Goal: Check status: Check status

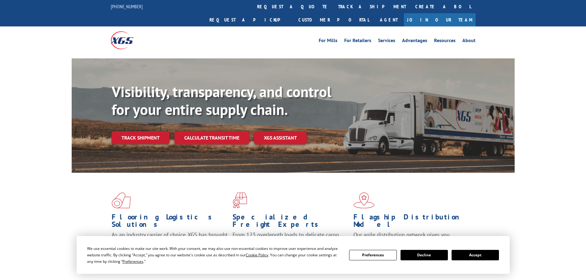
click at [140, 133] on div "Visibility, transparency, and control for your entire supply chain. Track shipm…" at bounding box center [313, 126] width 403 height 86
click at [148, 131] on link "Track shipment" at bounding box center [141, 137] width 58 height 13
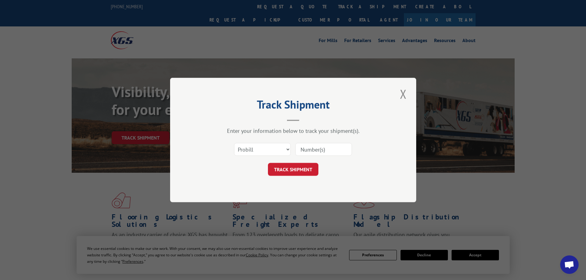
paste input "17519585"
type input "17519585"
click at [299, 171] on button "TRACK SHIPMENT" at bounding box center [293, 169] width 50 height 13
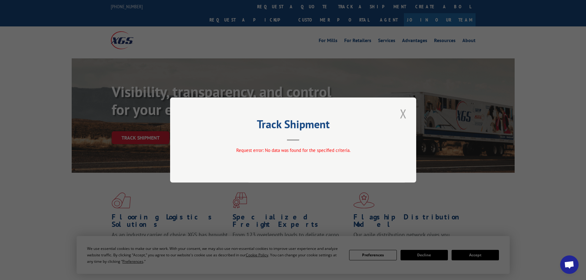
click at [401, 114] on button "Close modal" at bounding box center [403, 113] width 10 height 17
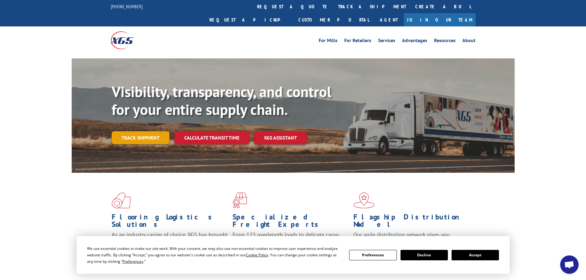
click at [139, 131] on link "Track shipment" at bounding box center [141, 137] width 58 height 13
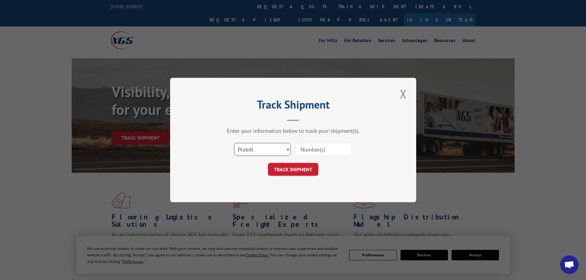
click at [250, 148] on select "Select category... Probill BOL PO" at bounding box center [262, 149] width 57 height 13
select select "po"
click at [234, 143] on select "Select category... Probill BOL PO" at bounding box center [262, 149] width 57 height 13
click at [317, 149] on input at bounding box center [323, 149] width 57 height 13
type input "08507782"
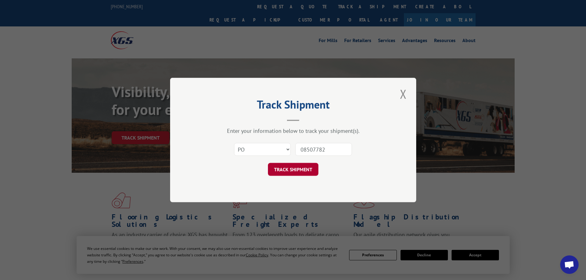
click at [284, 168] on button "TRACK SHIPMENT" at bounding box center [293, 169] width 50 height 13
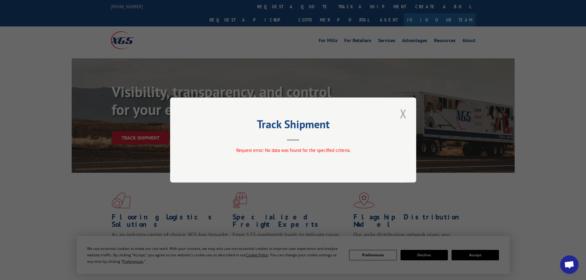
click at [402, 113] on button "Close modal" at bounding box center [403, 113] width 10 height 17
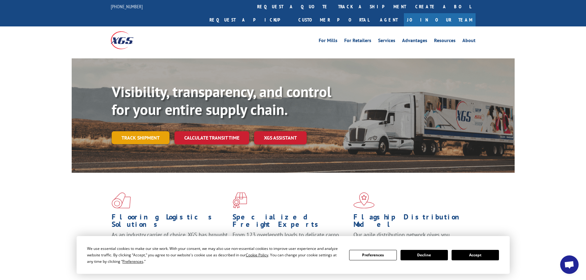
click at [133, 131] on link "Track shipment" at bounding box center [141, 137] width 58 height 13
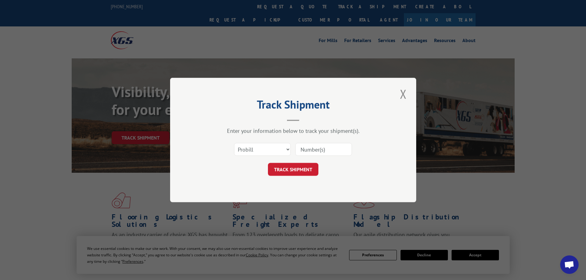
paste input "421728"
type input "421728"
click at [292, 168] on button "TRACK SHIPMENT" at bounding box center [293, 169] width 50 height 13
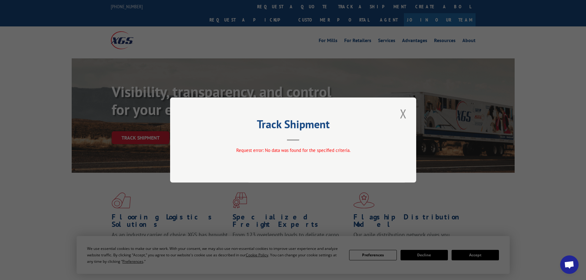
click at [401, 114] on button "Close modal" at bounding box center [403, 113] width 10 height 17
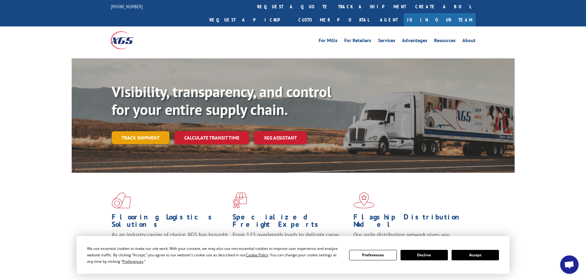
click at [127, 131] on link "Track shipment" at bounding box center [141, 137] width 58 height 13
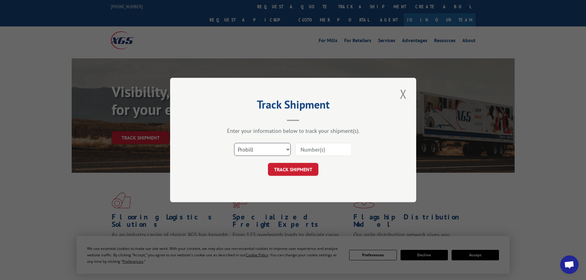
click at [259, 151] on select "Select category... Probill BOL PO" at bounding box center [262, 149] width 57 height 13
select select "po"
click at [234, 143] on select "Select category... Probill BOL PO" at bounding box center [262, 149] width 57 height 13
click at [307, 149] on input at bounding box center [323, 149] width 57 height 13
click at [322, 146] on input "0850" at bounding box center [323, 149] width 57 height 13
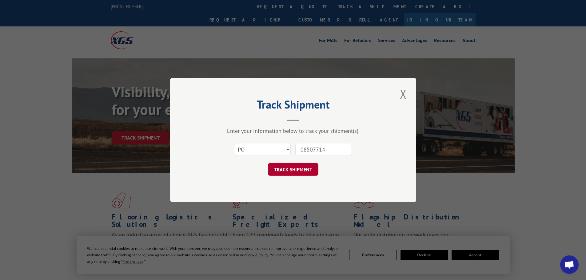
type input "08507714"
click at [285, 170] on button "TRACK SHIPMENT" at bounding box center [293, 169] width 50 height 13
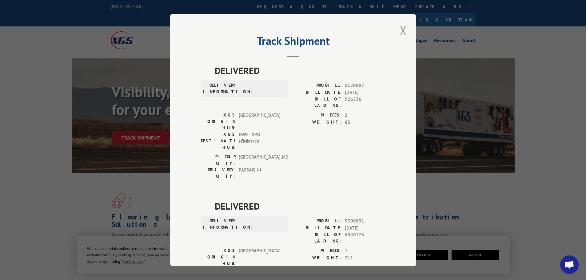
click at [400, 31] on button "Close modal" at bounding box center [403, 30] width 10 height 17
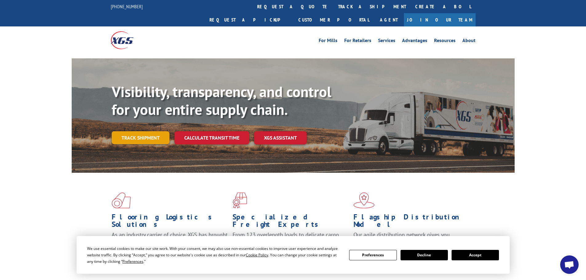
click at [136, 131] on link "Track shipment" at bounding box center [141, 137] width 58 height 13
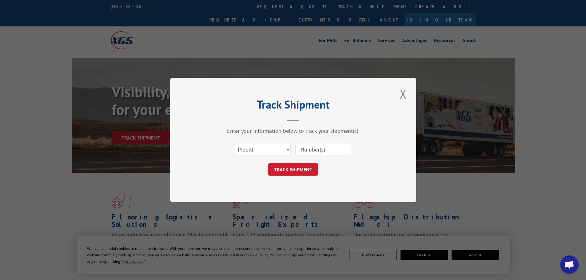
click at [316, 149] on input at bounding box center [323, 149] width 57 height 13
paste input "421728"
type input "421728"
click at [299, 168] on button "TRACK SHIPMENT" at bounding box center [293, 169] width 50 height 13
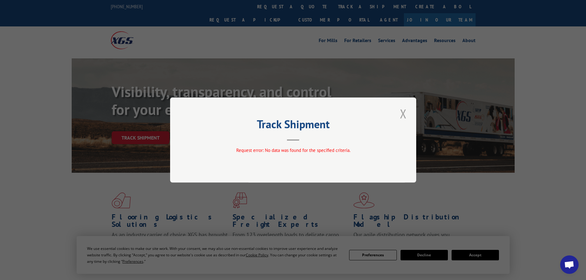
click at [402, 113] on button "Close modal" at bounding box center [403, 113] width 10 height 17
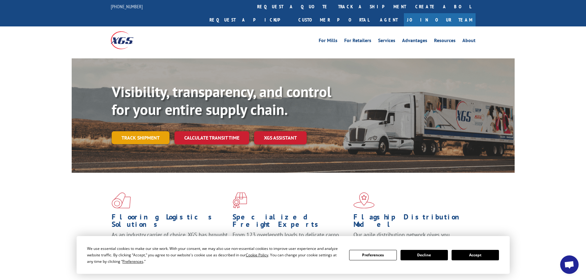
click at [134, 131] on link "Track shipment" at bounding box center [141, 137] width 58 height 13
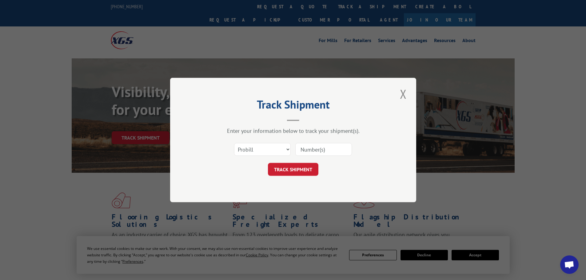
click at [312, 148] on input at bounding box center [323, 149] width 57 height 13
type input "08507714"
click at [294, 169] on button "TRACK SHIPMENT" at bounding box center [293, 169] width 50 height 13
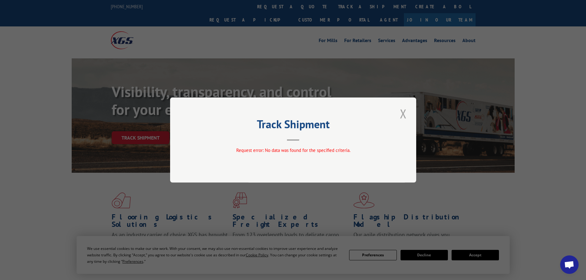
click at [401, 112] on button "Close modal" at bounding box center [403, 113] width 10 height 17
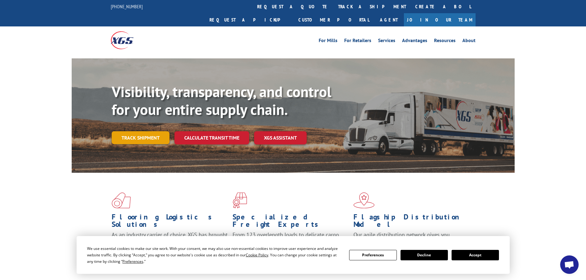
click at [145, 131] on link "Track shipment" at bounding box center [141, 137] width 58 height 13
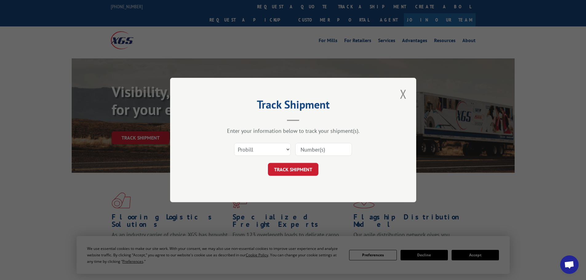
paste input "260014250805"
type input "260014250805"
click at [290, 171] on button "TRACK SHIPMENT" at bounding box center [293, 169] width 50 height 13
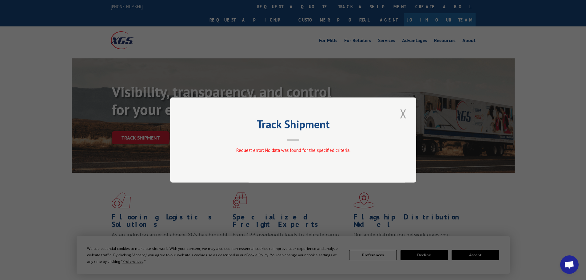
click at [401, 115] on button "Close modal" at bounding box center [403, 113] width 10 height 17
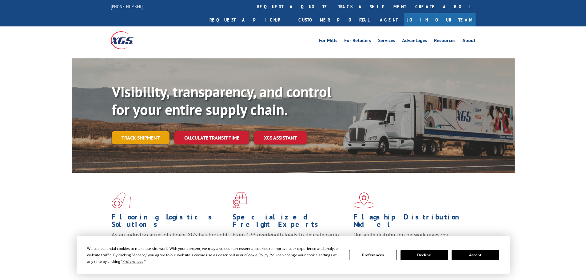
click at [138, 131] on link "Track shipment" at bounding box center [141, 137] width 58 height 13
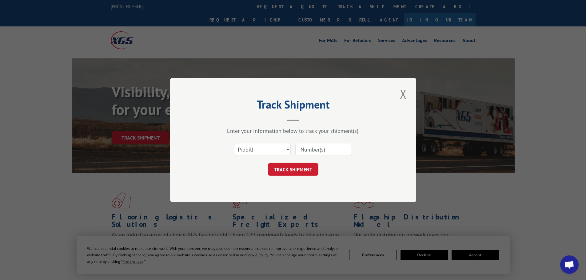
paste input "421728"
type input "421728"
click at [299, 170] on button "TRACK SHIPMENT" at bounding box center [293, 169] width 50 height 13
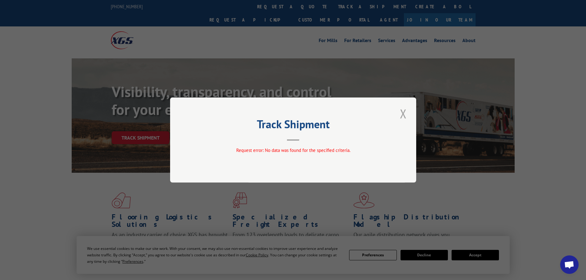
click at [401, 113] on button "Close modal" at bounding box center [403, 113] width 10 height 17
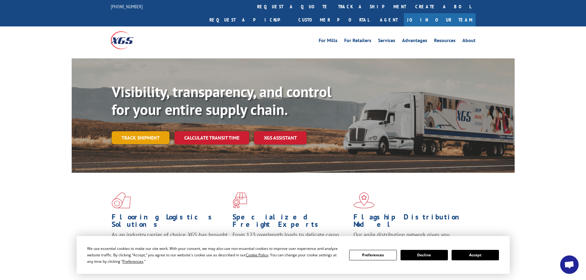
click at [144, 131] on link "Track shipment" at bounding box center [141, 137] width 58 height 13
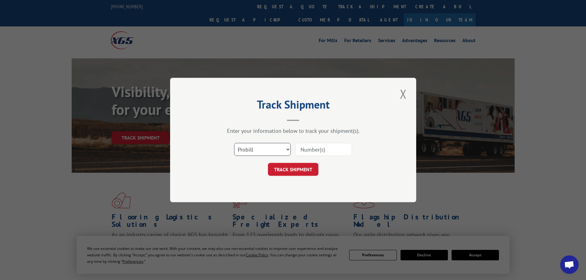
click at [255, 146] on select "Select category... Probill BOL PO" at bounding box center [262, 149] width 57 height 13
select select "bol"
click at [234, 143] on select "Select category... Probill BOL PO" at bounding box center [262, 149] width 57 height 13
paste input "421728"
type input "421728"
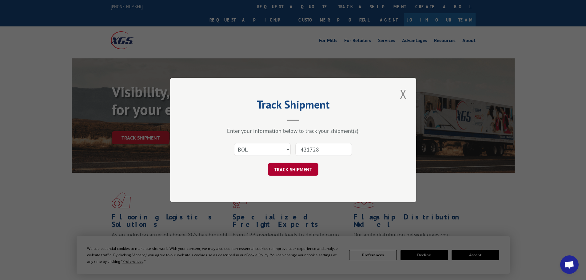
click at [294, 170] on button "TRACK SHIPMENT" at bounding box center [293, 169] width 50 height 13
